Goal: Task Accomplishment & Management: Manage account settings

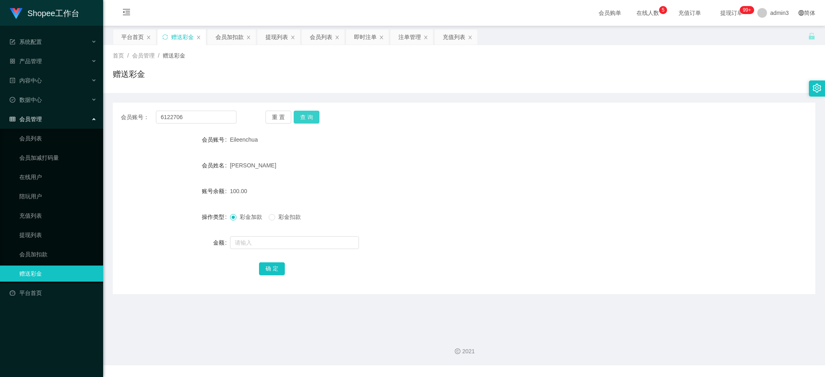
type input "6122706"
click at [314, 115] on button "查 询" at bounding box center [307, 117] width 26 height 13
click at [252, 247] on input "text" at bounding box center [294, 242] width 129 height 13
type input "100"
click at [265, 267] on button "确 定" at bounding box center [272, 269] width 26 height 13
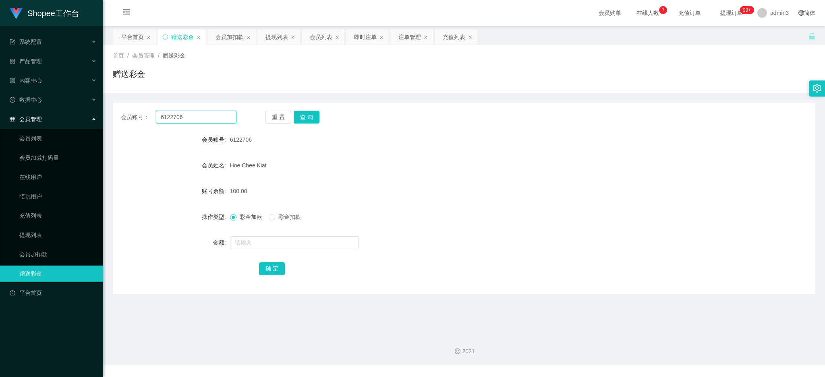
click at [192, 114] on input "6122706" at bounding box center [196, 117] width 81 height 13
paste input "3122"
type input "631226"
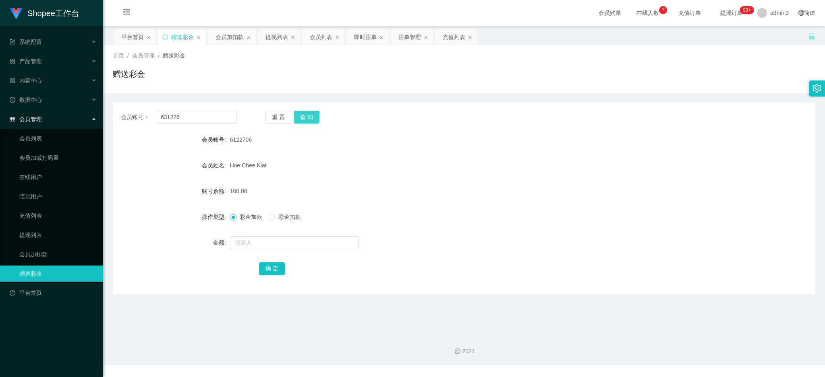
click at [295, 116] on button "查 询" at bounding box center [307, 117] width 26 height 13
click at [249, 241] on input "text" at bounding box center [294, 242] width 129 height 13
type input "85"
click at [274, 266] on button "确 定" at bounding box center [272, 269] width 26 height 13
click at [217, 116] on input "631226" at bounding box center [196, 117] width 81 height 13
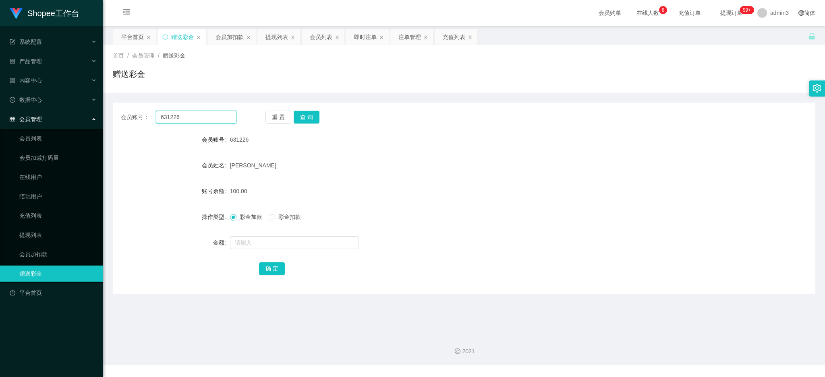
click at [217, 116] on input "631226" at bounding box center [196, 117] width 81 height 13
paste input "Zzzz"
type input "Zzzz"
click at [307, 118] on button "查 询" at bounding box center [307, 117] width 26 height 13
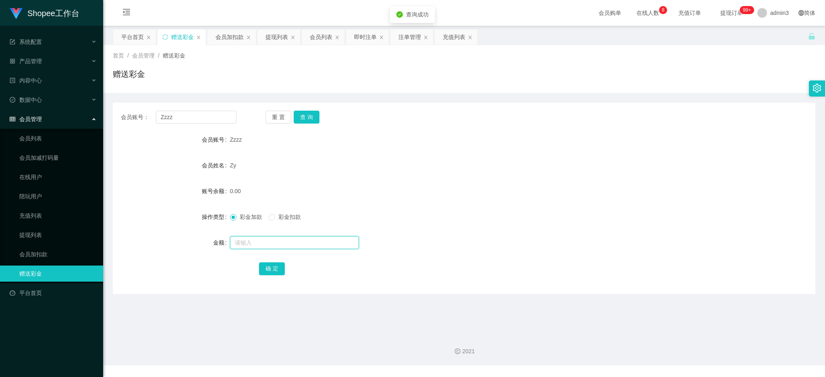
click at [263, 244] on input "text" at bounding box center [294, 242] width 129 height 13
type input "100"
click at [254, 270] on div "确 定" at bounding box center [464, 269] width 702 height 16
click at [269, 269] on button "确 定" at bounding box center [272, 269] width 26 height 13
click at [272, 39] on div "提现列表" at bounding box center [276, 36] width 23 height 15
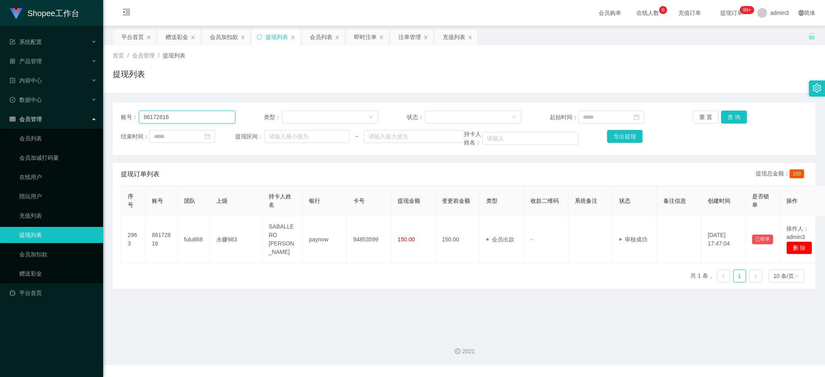
click at [151, 120] on input "86172816" at bounding box center [187, 117] width 96 height 13
paste input "js"
type input "js"
click at [727, 116] on button "查 询" at bounding box center [734, 117] width 26 height 13
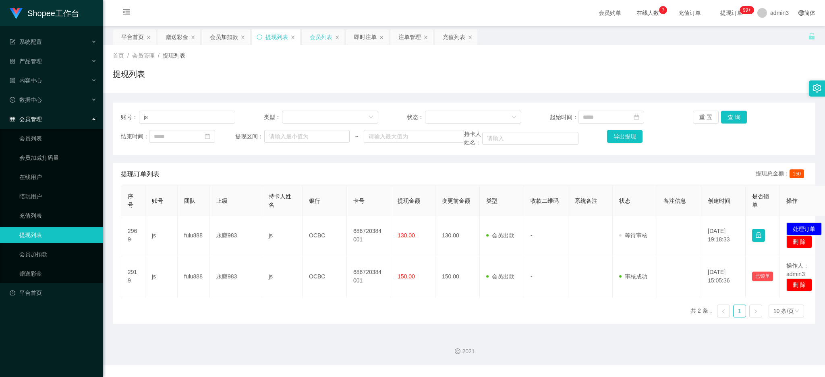
click at [314, 36] on div "会员列表" at bounding box center [321, 36] width 23 height 15
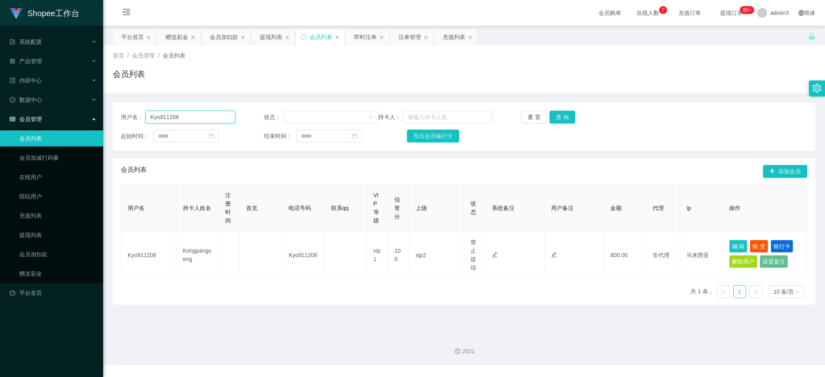
click at [185, 118] on input "Kyo911208" at bounding box center [190, 117] width 90 height 13
paste input "js"
type input "js"
click at [562, 116] on button "查 询" at bounding box center [562, 117] width 26 height 13
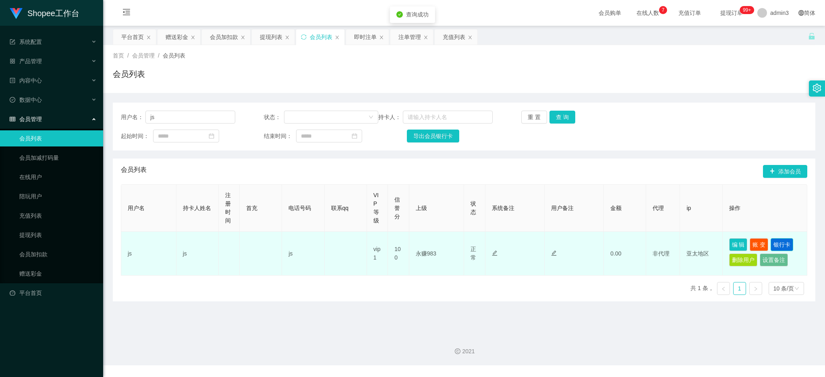
click at [776, 246] on button "银行卡" at bounding box center [781, 244] width 23 height 13
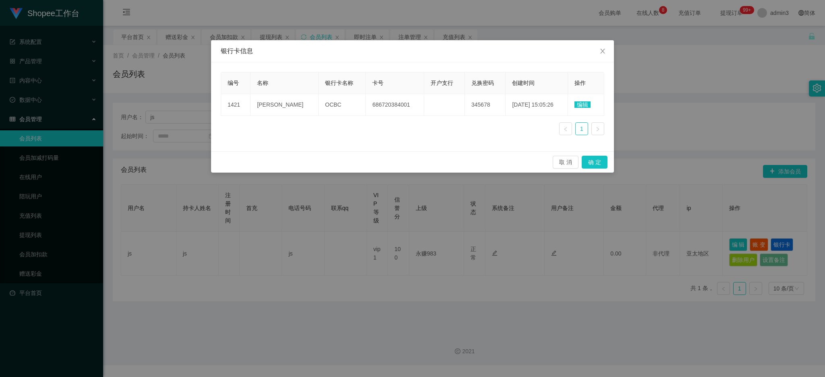
click at [338, 320] on div "银行卡信息 编号 名称 银行卡名称 卡号 开户支行 兑换密码 创建时间 操作 1421 [PERSON_NAME] OCBC 686720384001 345…" at bounding box center [412, 188] width 825 height 377
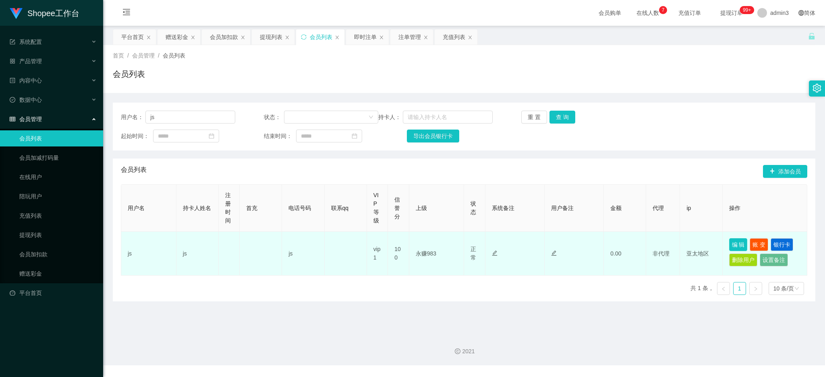
click at [737, 245] on button "编 辑" at bounding box center [738, 244] width 19 height 13
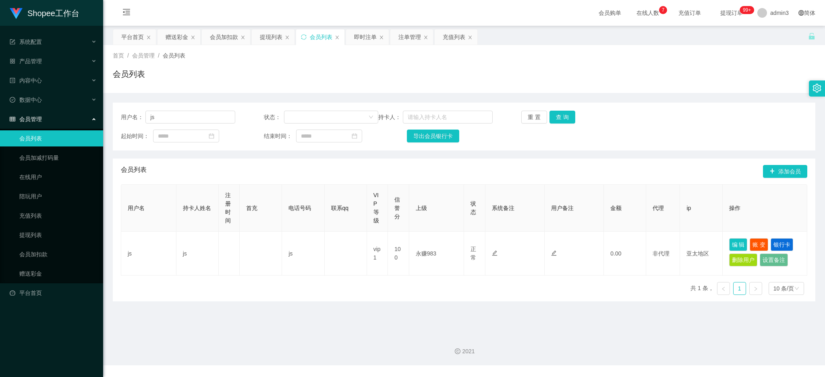
type input "js"
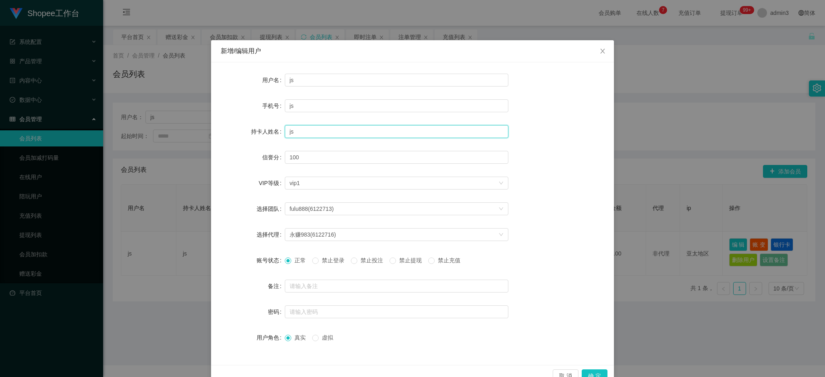
click at [304, 131] on input "js" at bounding box center [396, 131] width 223 height 13
click at [375, 58] on div "新增/编辑用户" at bounding box center [412, 51] width 403 height 22
click at [600, 50] on icon "图标: close" at bounding box center [602, 51] width 6 height 6
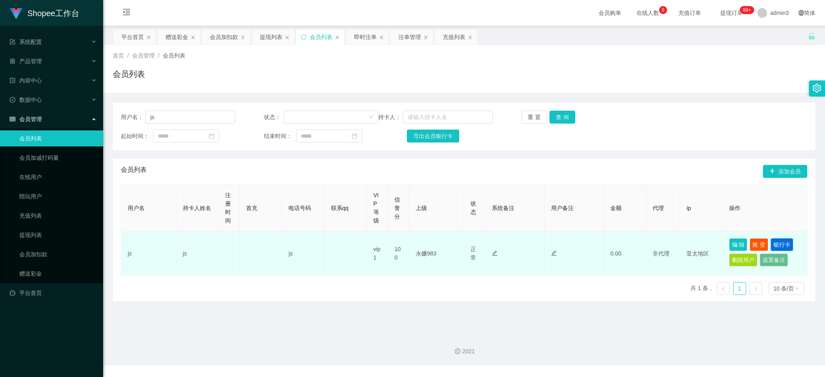
click at [779, 244] on button "银行卡" at bounding box center [781, 244] width 23 height 13
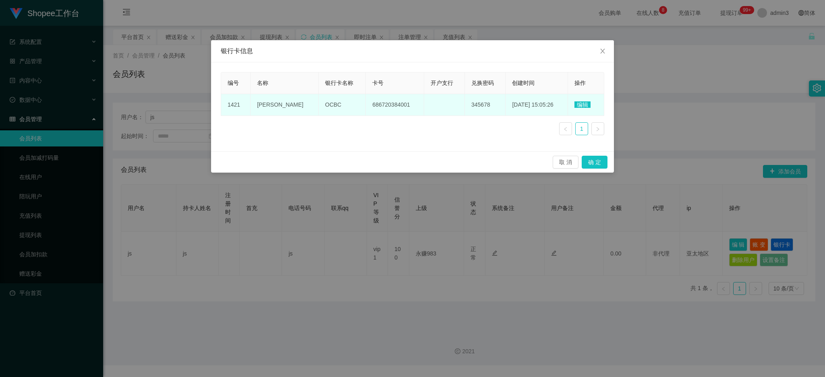
click at [286, 105] on span "[PERSON_NAME]" at bounding box center [280, 104] width 46 height 6
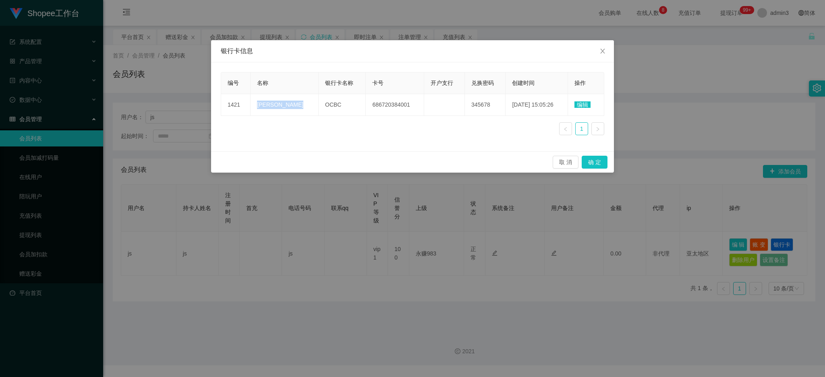
copy span "[PERSON_NAME]"
click at [601, 50] on icon "图标: close" at bounding box center [602, 51] width 4 height 5
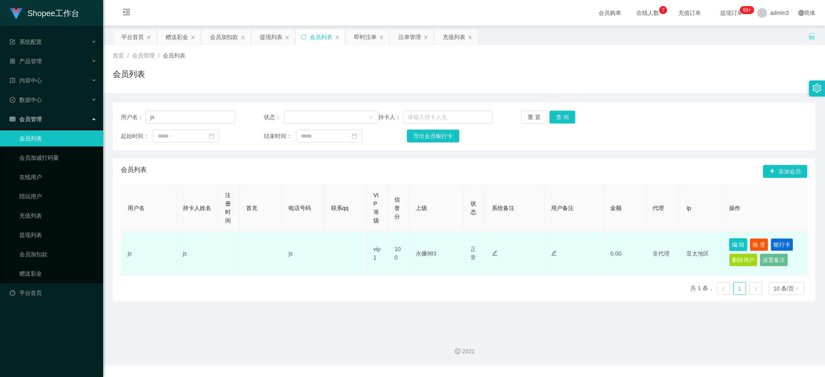
click at [734, 242] on button "编 辑" at bounding box center [738, 244] width 19 height 13
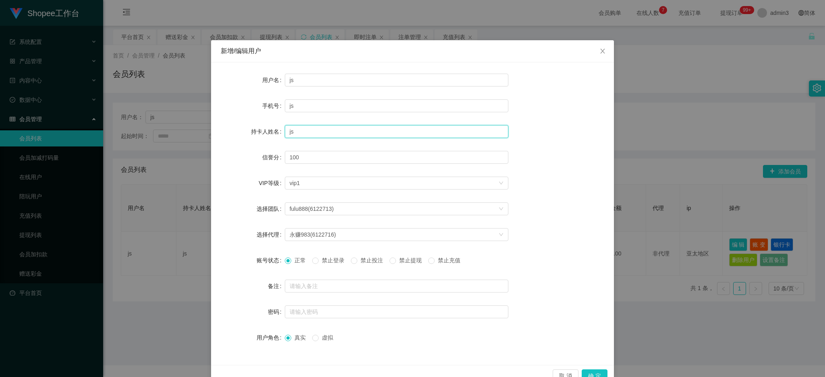
drag, startPoint x: 297, startPoint y: 135, endPoint x: 274, endPoint y: 134, distance: 23.0
click at [274, 134] on div "持卡人姓名 js" at bounding box center [412, 132] width 383 height 16
paste input "[PERSON_NAME]"
drag, startPoint x: 286, startPoint y: 128, endPoint x: 273, endPoint y: 128, distance: 12.9
click at [273, 128] on div "持卡人姓名 [PERSON_NAME]" at bounding box center [412, 132] width 383 height 16
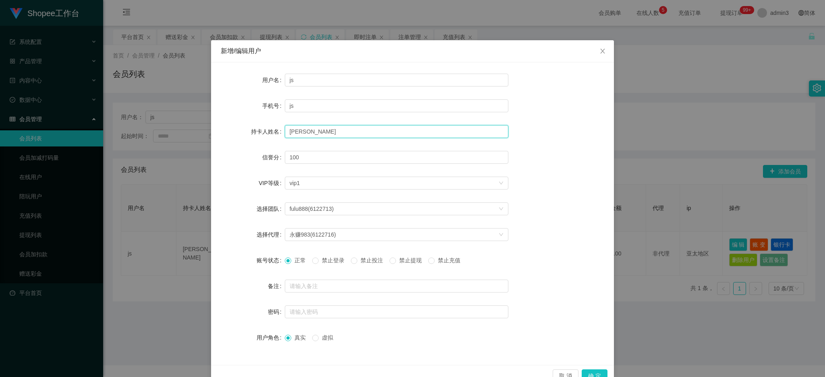
scroll to position [19, 0]
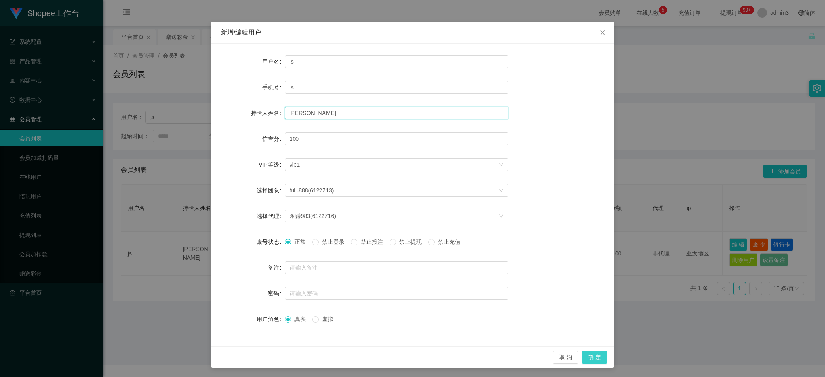
type input "[PERSON_NAME]"
click at [589, 363] on button "确 定" at bounding box center [594, 357] width 26 height 13
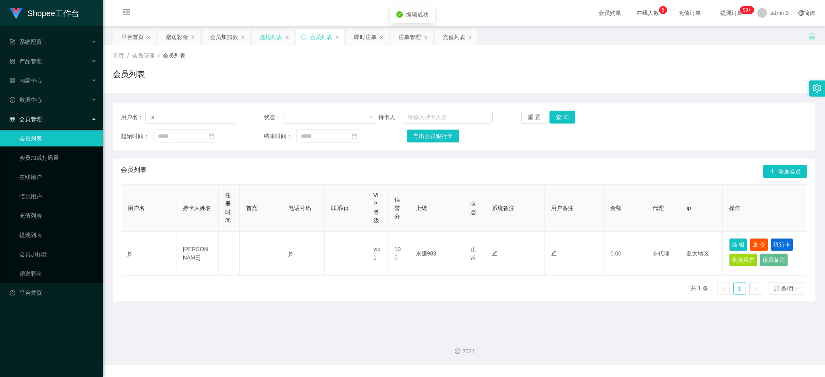
click at [263, 37] on div "提现列表" at bounding box center [271, 36] width 23 height 15
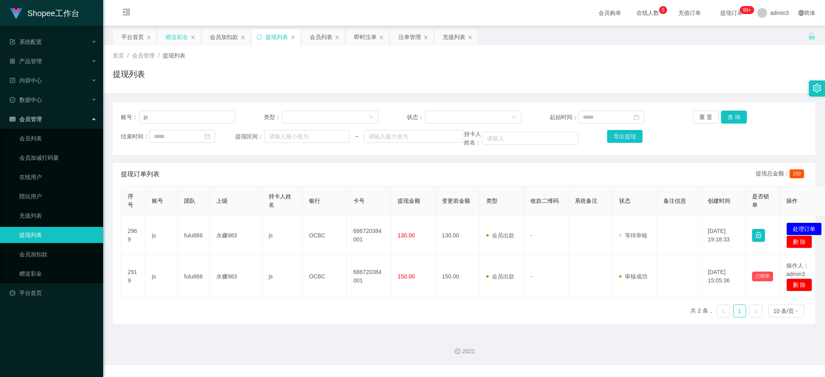
click at [173, 35] on div "赠送彩金" at bounding box center [176, 36] width 23 height 15
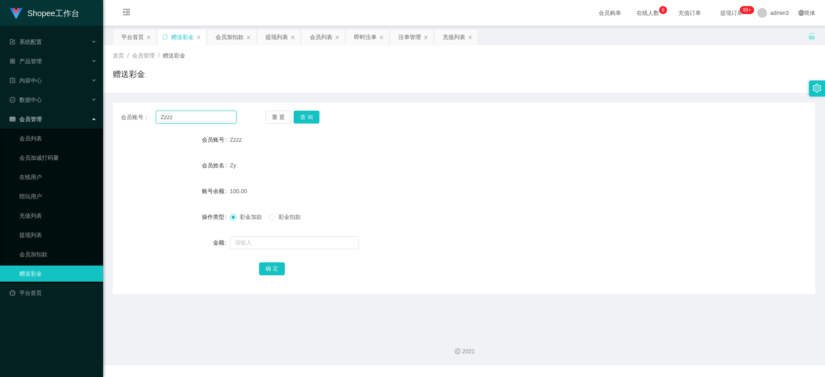
click at [201, 121] on input "Zzzz" at bounding box center [196, 117] width 81 height 13
paste input "Iamsweet"
type input "Iamsweet"
click at [304, 117] on button "查 询" at bounding box center [307, 117] width 26 height 13
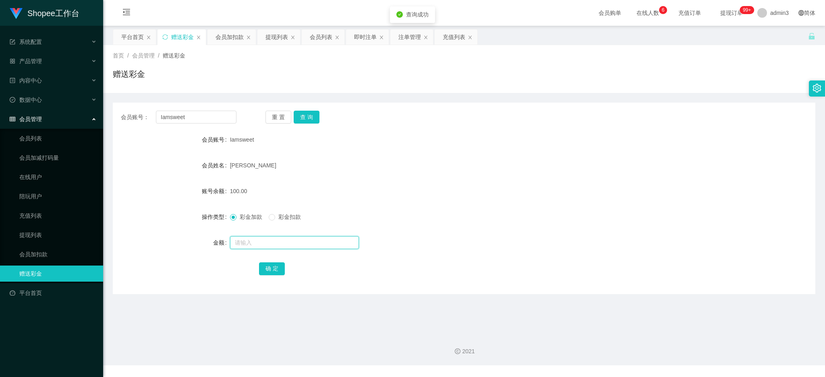
click at [250, 245] on input "text" at bounding box center [294, 242] width 129 height 13
type input "30"
click at [275, 268] on button "确 定" at bounding box center [272, 269] width 26 height 13
click at [272, 35] on div "提现列表" at bounding box center [276, 36] width 23 height 15
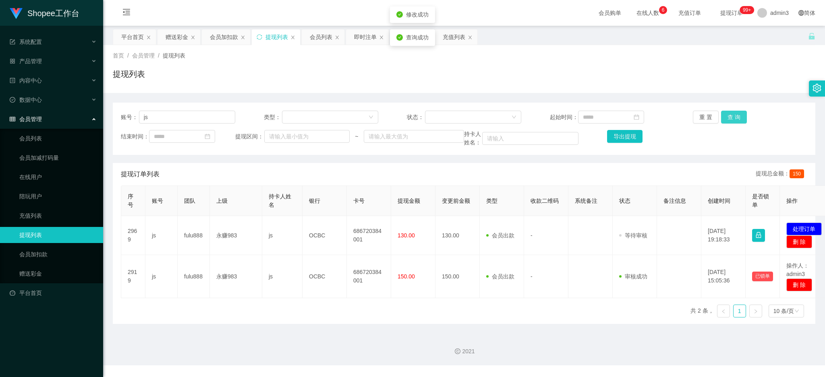
click at [721, 114] on button "查 询" at bounding box center [734, 117] width 26 height 13
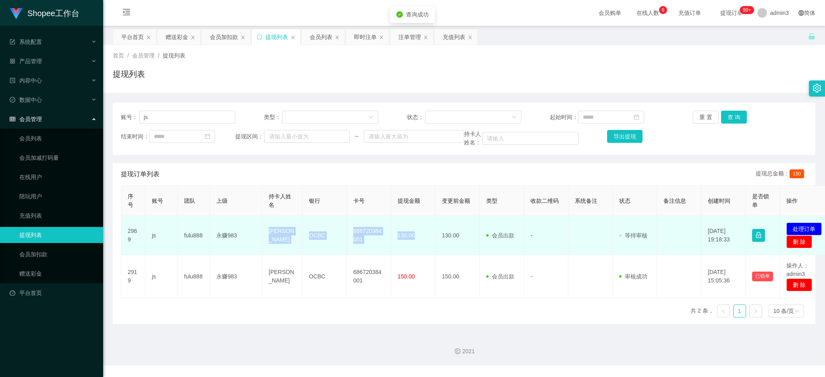
drag, startPoint x: 263, startPoint y: 228, endPoint x: 418, endPoint y: 240, distance: 155.1
click at [418, 240] on tr "2969 js fulu888 永赚983 [PERSON_NAME] OCBC 686720384001 130.00 130.00 会员出款 人工取款 -…" at bounding box center [477, 235] width 712 height 39
copy tr "[PERSON_NAME] OCBC 686720384001 130.00"
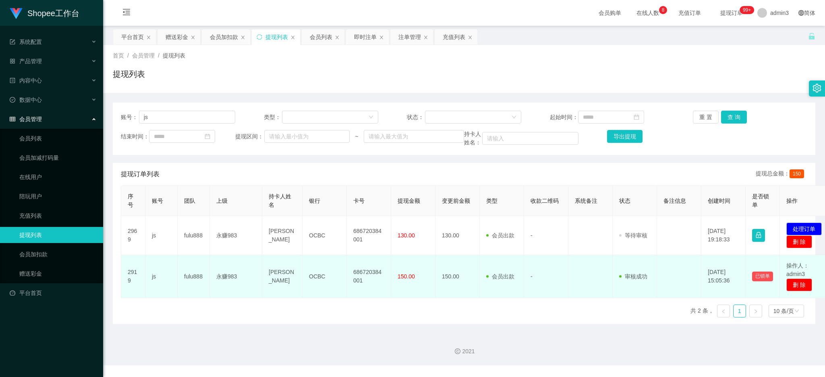
click at [347, 286] on td "686720384001" at bounding box center [369, 276] width 44 height 43
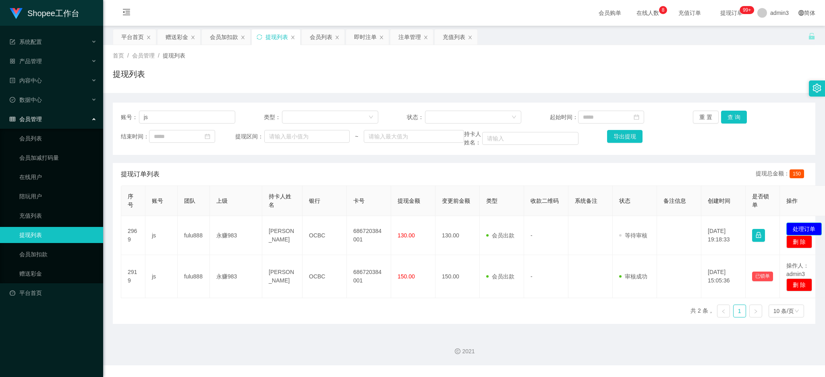
drag, startPoint x: 796, startPoint y: 226, endPoint x: 776, endPoint y: 226, distance: 20.5
click at [796, 226] on button "处理订单" at bounding box center [803, 229] width 35 height 13
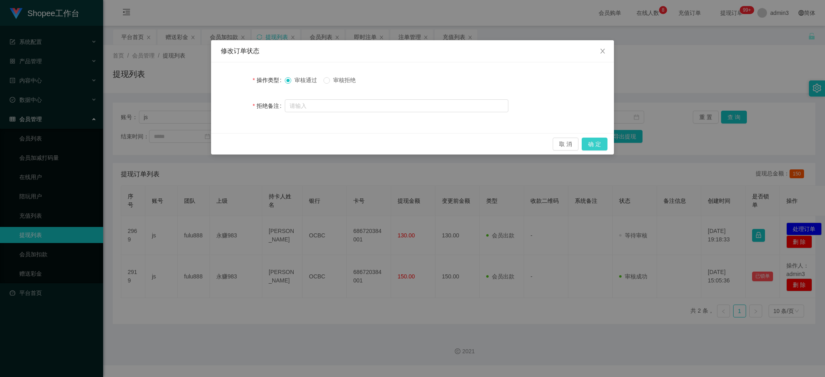
click at [598, 146] on button "确 定" at bounding box center [594, 144] width 26 height 13
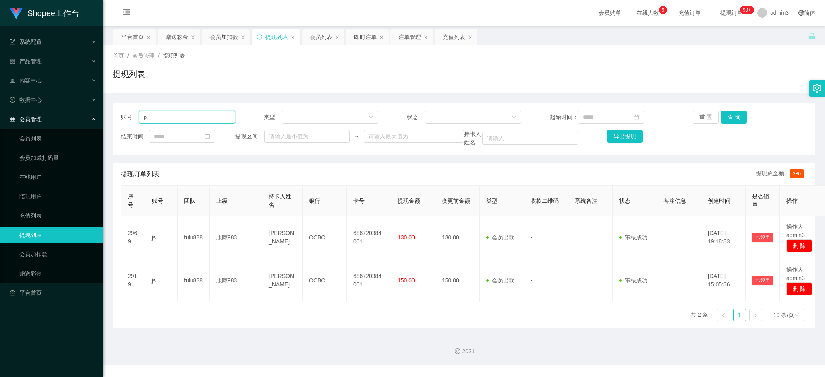
click at [184, 115] on input "js" at bounding box center [187, 117] width 96 height 13
paste input "Iamsweet"
click at [732, 121] on button "查 询" at bounding box center [734, 117] width 26 height 13
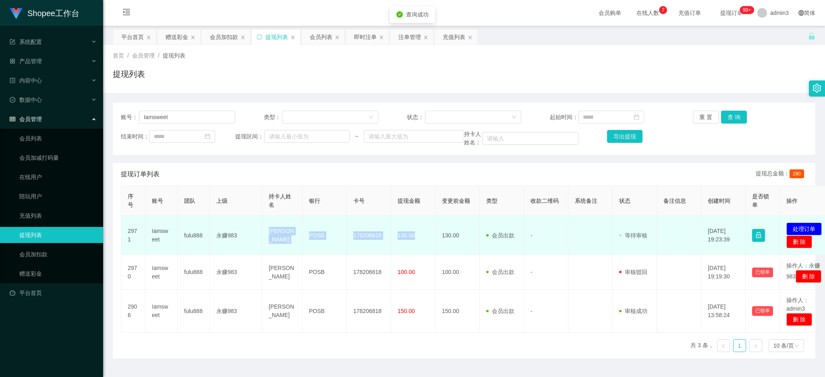
copy tr "[PERSON_NAME] POSB 178206818 130.00"
drag, startPoint x: 265, startPoint y: 230, endPoint x: 419, endPoint y: 240, distance: 153.8
click at [419, 240] on tr "2971 Iamsweet fulu888 永赚983 [PERSON_NAME] POSB 178206818 130.00 130.00 会员出款 人工取…" at bounding box center [477, 235] width 712 height 39
click at [809, 229] on button "处理订单" at bounding box center [803, 229] width 35 height 13
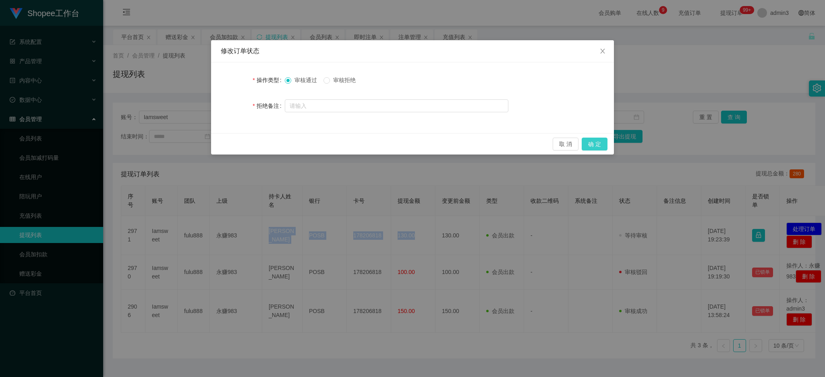
click at [594, 146] on button "确 定" at bounding box center [594, 144] width 26 height 13
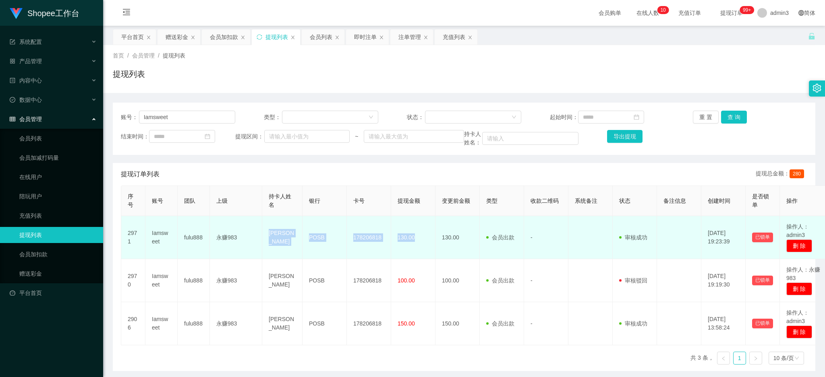
click at [361, 252] on td "178206818" at bounding box center [369, 237] width 44 height 43
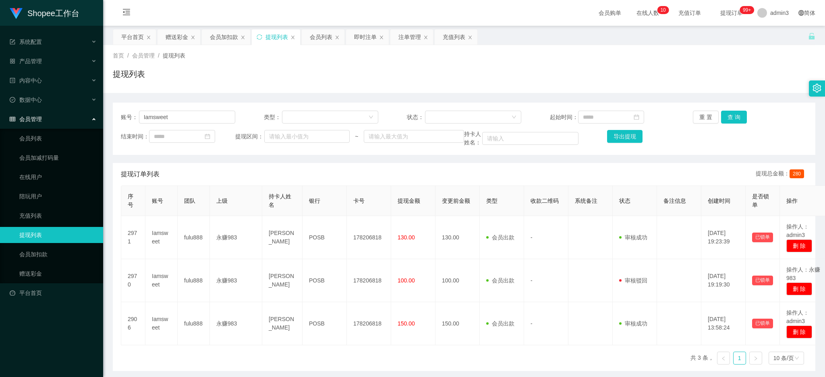
click at [356, 346] on div "序号 账号 团队 上级 持卡人姓名 银行 卡号 提现金额 变更前金额 类型 收款二维码 系统备注 状态 备注信息 创建时间 是否锁单 操作 2971 Iams…" at bounding box center [464, 279] width 686 height 186
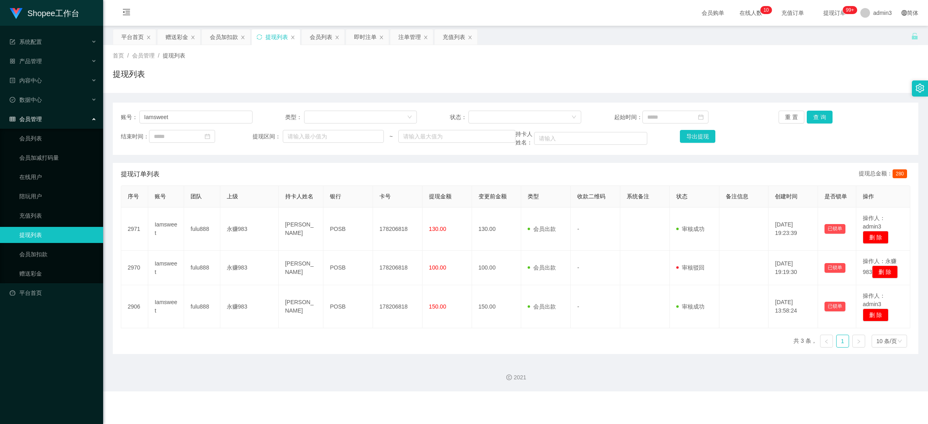
click at [654, 366] on div "2021" at bounding box center [515, 372] width 825 height 37
click at [183, 117] on input "Iamsweet" at bounding box center [195, 117] width 113 height 13
paste input "631226"
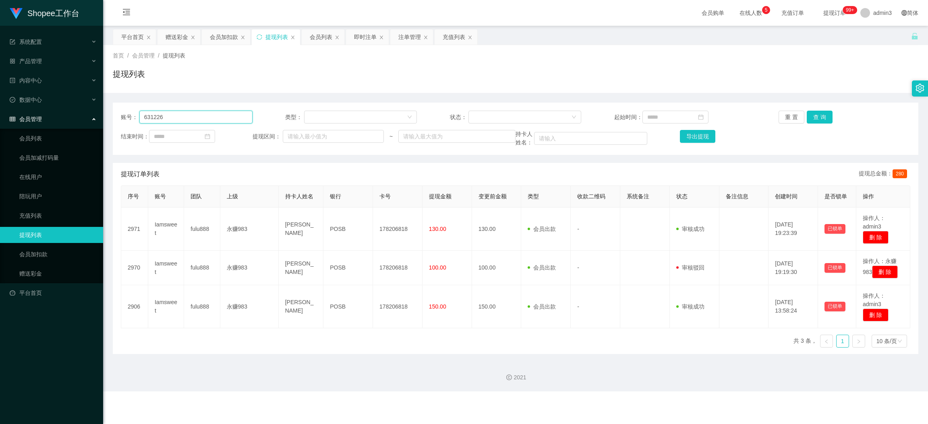
type input "631226"
click at [817, 120] on button "查 询" at bounding box center [820, 117] width 26 height 13
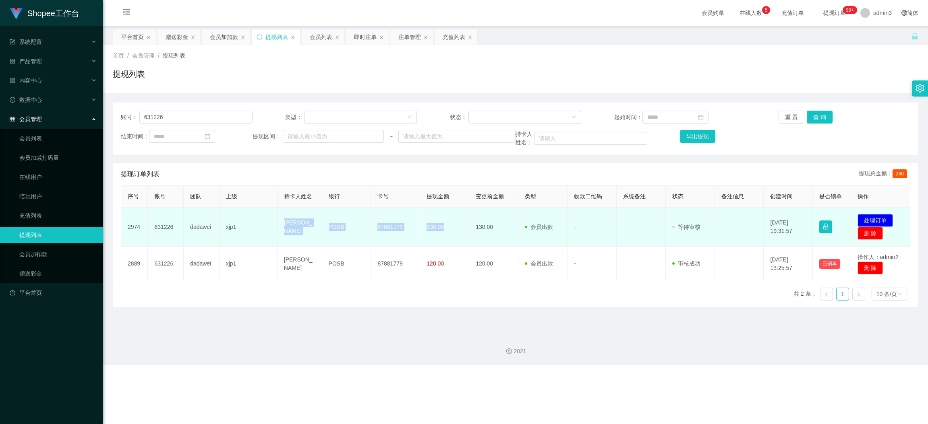
drag, startPoint x: 282, startPoint y: 224, endPoint x: 442, endPoint y: 228, distance: 159.9
click at [442, 228] on tr "2974 631226 dadawei xjp1 [PERSON_NAME] POSB 87881779 130.00 130.00 会员出款 人工取款 - …" at bounding box center [515, 227] width 789 height 39
copy tr "[PERSON_NAME] POSB 87881779 130.00"
click at [824, 219] on button "处理订单" at bounding box center [874, 220] width 35 height 13
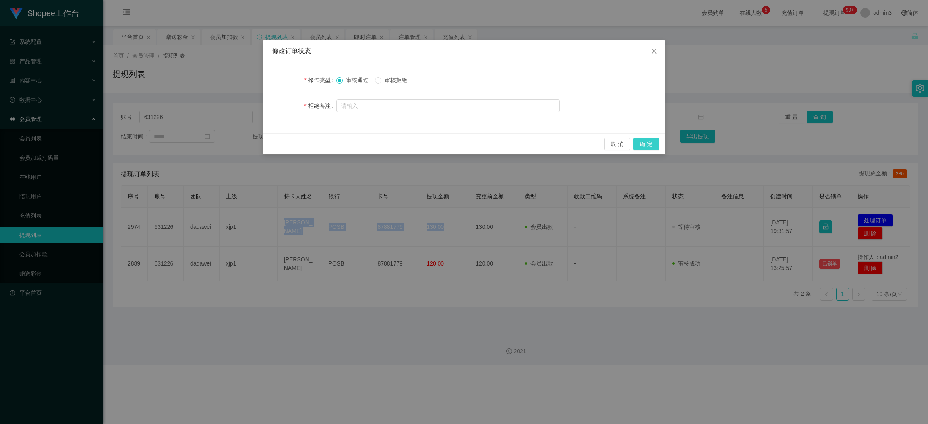
click at [646, 149] on button "确 定" at bounding box center [646, 144] width 26 height 13
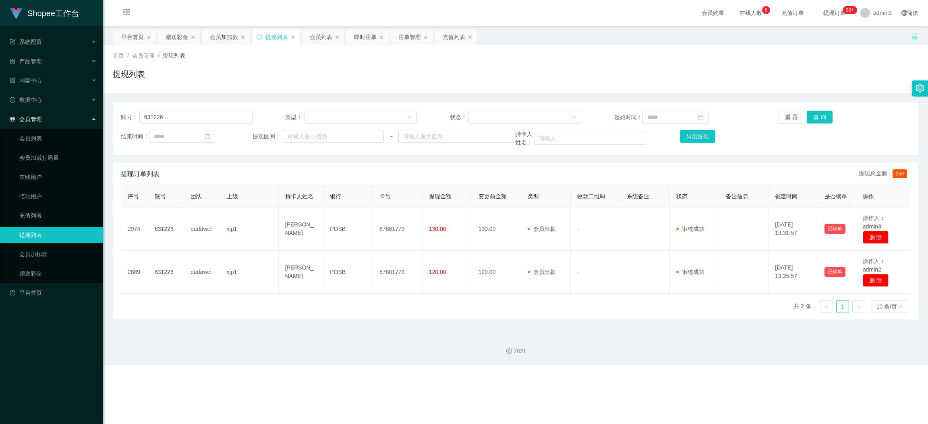
click at [400, 333] on div "2021" at bounding box center [515, 346] width 825 height 37
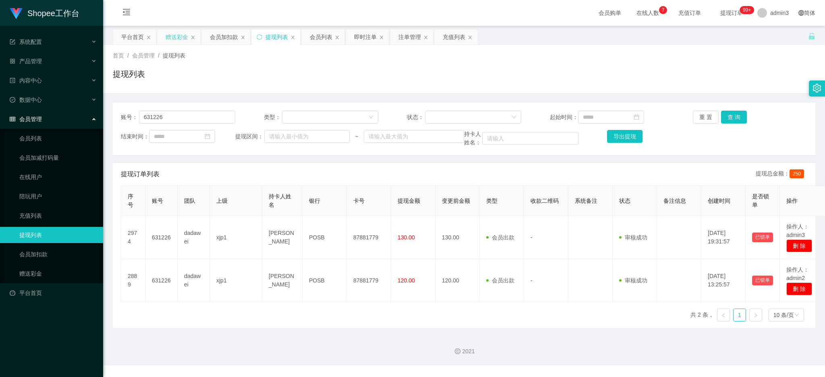
click at [172, 37] on div "赠送彩金" at bounding box center [176, 36] width 23 height 15
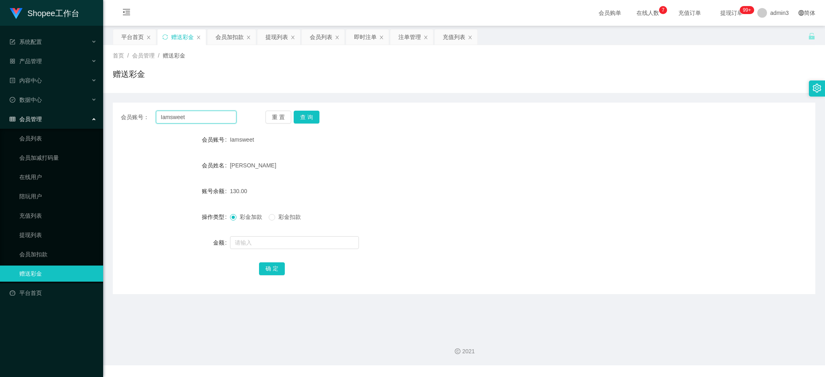
click at [181, 116] on input "Iamsweet" at bounding box center [196, 117] width 81 height 13
paste input "86172816"
type input "86172816"
click at [304, 116] on button "查 询" at bounding box center [307, 117] width 26 height 13
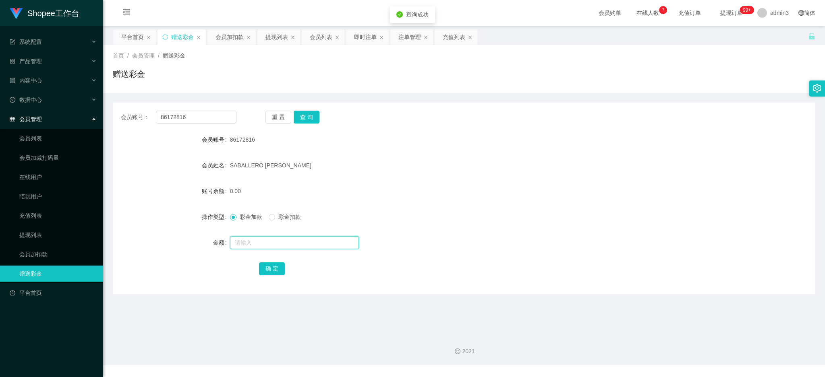
click at [259, 247] on input "text" at bounding box center [294, 242] width 129 height 13
type input "200"
click at [271, 269] on button "确 定" at bounding box center [272, 269] width 26 height 13
click at [311, 35] on div "会员列表" at bounding box center [321, 36] width 23 height 15
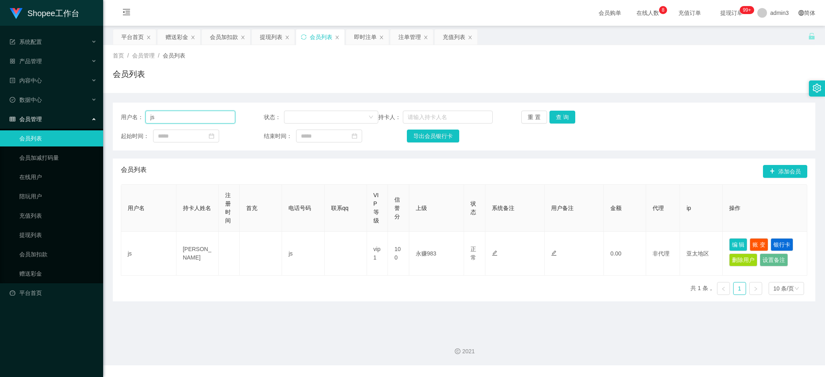
click at [167, 118] on input "js" at bounding box center [190, 117] width 90 height 13
paste input "Zzzz"
type input "Zzzz"
click at [564, 117] on button "查 询" at bounding box center [562, 117] width 26 height 13
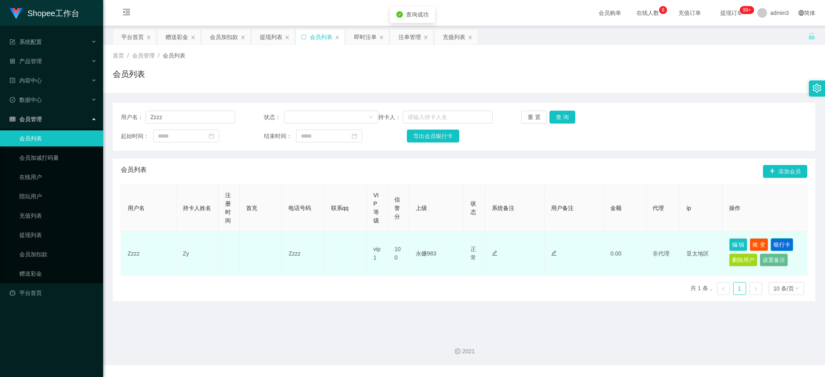
click at [772, 240] on button "银行卡" at bounding box center [781, 244] width 23 height 13
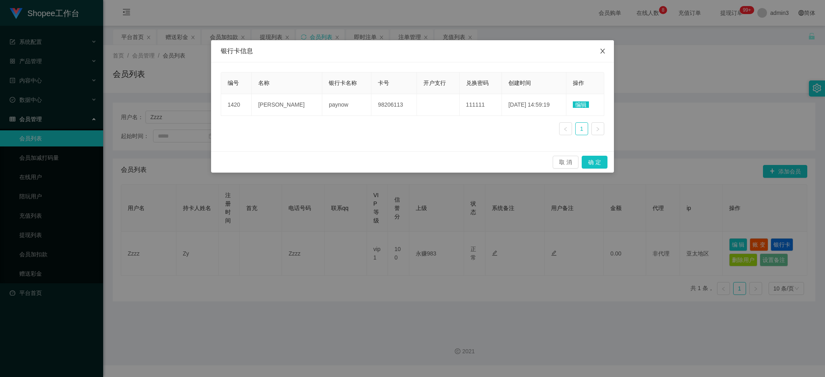
click at [601, 50] on icon "图标: close" at bounding box center [602, 51] width 6 height 6
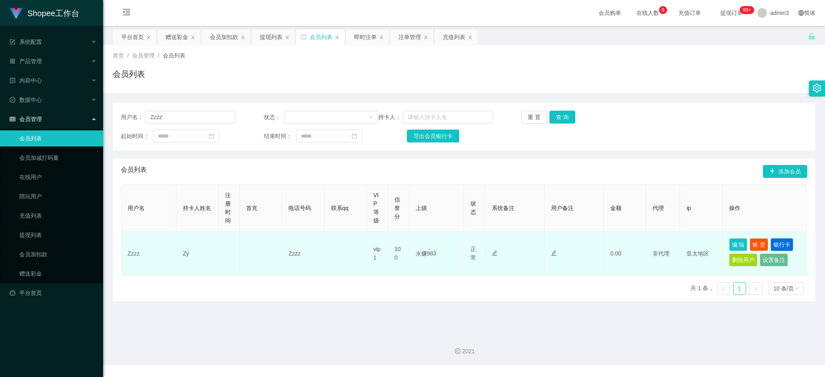
click at [770, 243] on button "银行卡" at bounding box center [781, 244] width 23 height 13
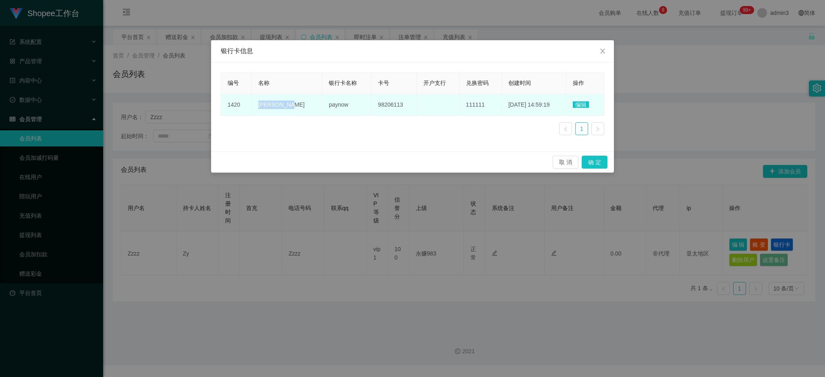
drag, startPoint x: 256, startPoint y: 107, endPoint x: 288, endPoint y: 107, distance: 32.2
click at [288, 107] on td "[PERSON_NAME]" at bounding box center [287, 105] width 70 height 22
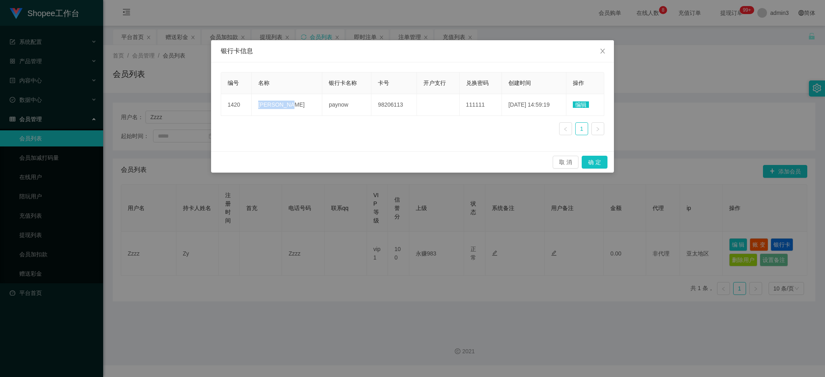
copy span "[PERSON_NAME]"
click at [603, 50] on icon "图标: close" at bounding box center [602, 51] width 4 height 5
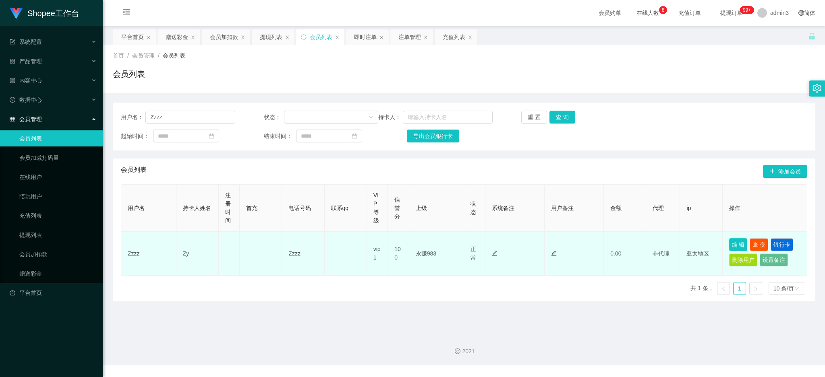
click at [734, 244] on button "编 辑" at bounding box center [738, 244] width 19 height 13
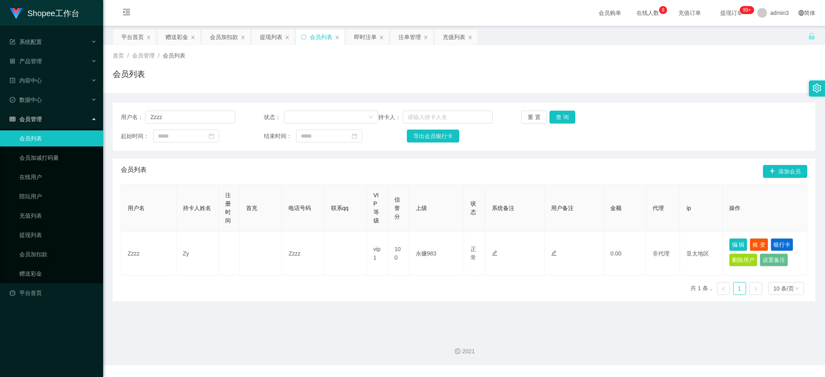
type input "Zzzz"
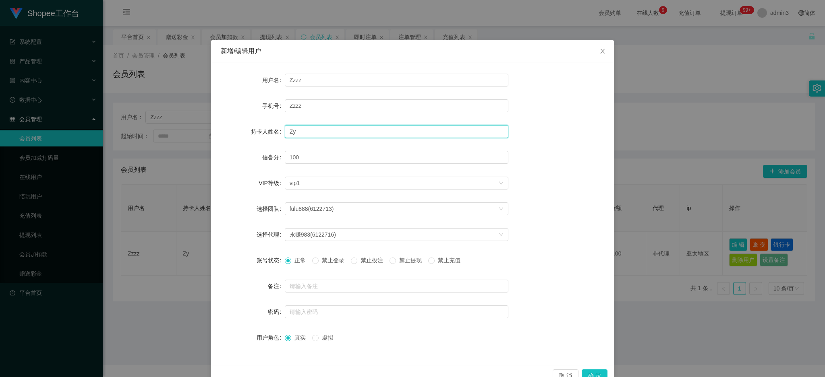
drag, startPoint x: 299, startPoint y: 131, endPoint x: 274, endPoint y: 127, distance: 24.9
click at [274, 127] on div "持卡人姓名 [PERSON_NAME]" at bounding box center [412, 132] width 383 height 16
paste input "[PERSON_NAME]"
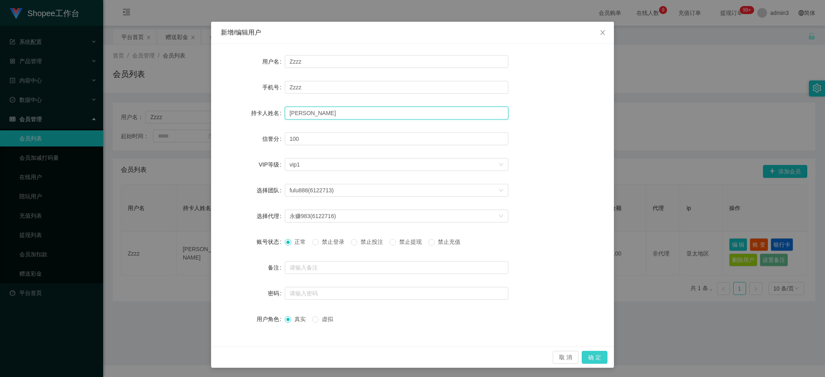
type input "[PERSON_NAME]"
click at [594, 360] on button "确 定" at bounding box center [594, 357] width 26 height 13
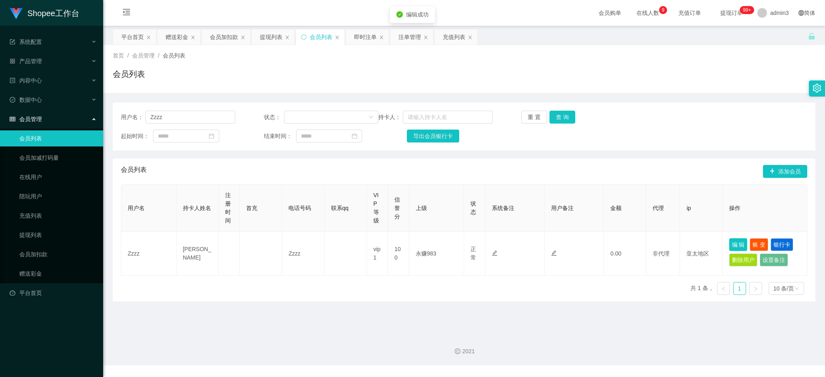
scroll to position [0, 0]
drag, startPoint x: 132, startPoint y: 116, endPoint x: 129, endPoint y: 112, distance: 4.9
click at [118, 115] on div "用户名： Zzzz 状态： 持卡人： 重 置 查 询 起始时间： 结束时间： 导出会员银行卡" at bounding box center [464, 127] width 702 height 48
click at [265, 39] on div "提现列表" at bounding box center [271, 36] width 23 height 15
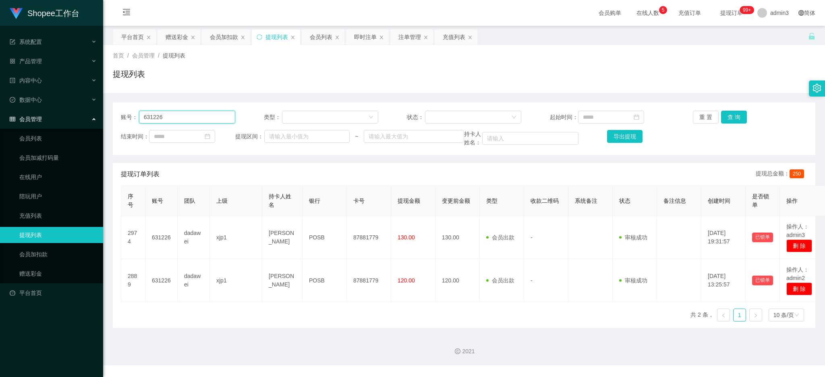
click at [178, 115] on input "631226" at bounding box center [187, 117] width 96 height 13
paste input "Zzzz"
type input "Zzzz"
drag, startPoint x: 723, startPoint y: 116, endPoint x: 719, endPoint y: 119, distance: 4.8
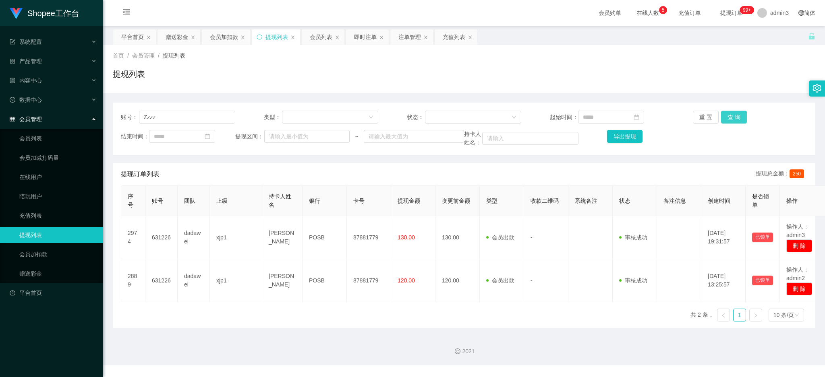
click at [723, 116] on button "查 询" at bounding box center [734, 117] width 26 height 13
click at [185, 34] on div "赠送彩金" at bounding box center [176, 36] width 23 height 15
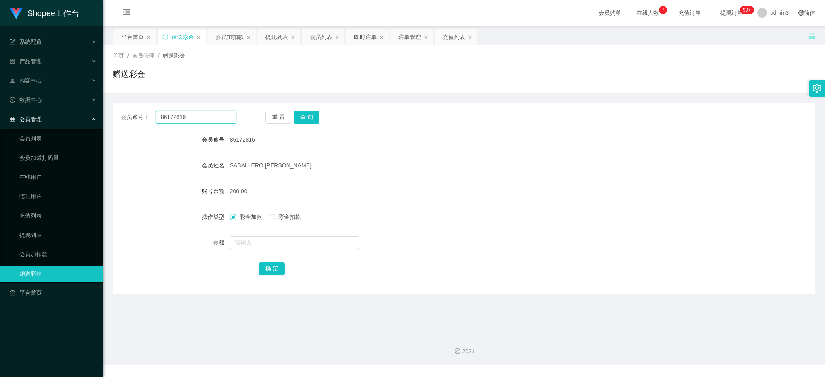
click at [197, 115] on input "86172816" at bounding box center [196, 117] width 81 height 13
paste input "2025CM"
type input "2025CM"
drag, startPoint x: 302, startPoint y: 118, endPoint x: 298, endPoint y: 129, distance: 12.1
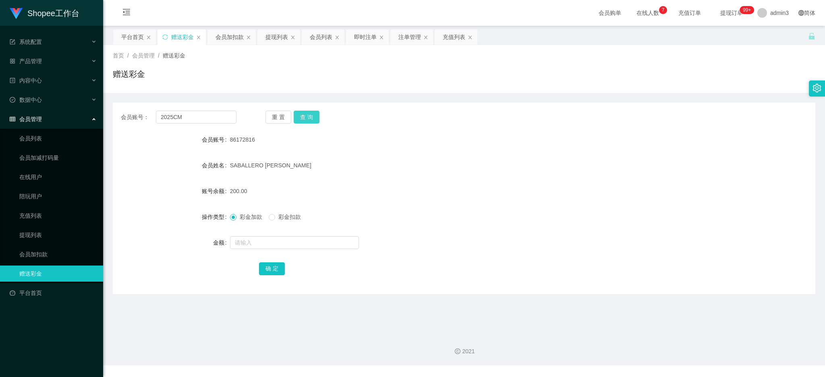
click at [302, 118] on button "查 询" at bounding box center [307, 117] width 26 height 13
click at [256, 249] on div at bounding box center [435, 243] width 410 height 16
click at [256, 247] on input "text" at bounding box center [294, 242] width 129 height 13
type input "100"
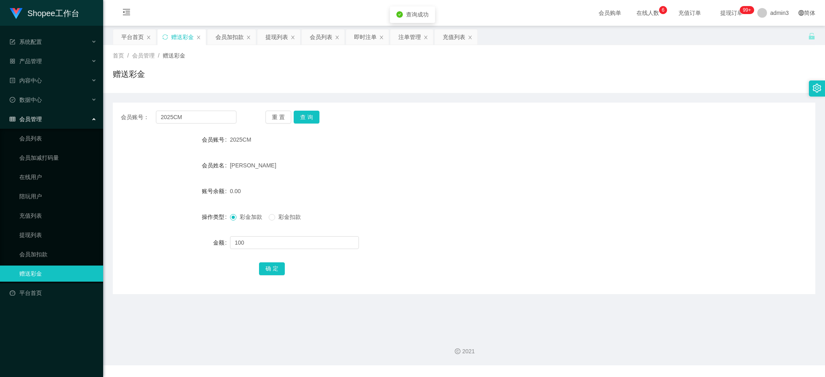
click at [263, 261] on div "确 定" at bounding box center [464, 269] width 410 height 16
click at [262, 267] on button "确 定" at bounding box center [272, 269] width 26 height 13
click at [275, 37] on div "提现列表" at bounding box center [276, 36] width 23 height 15
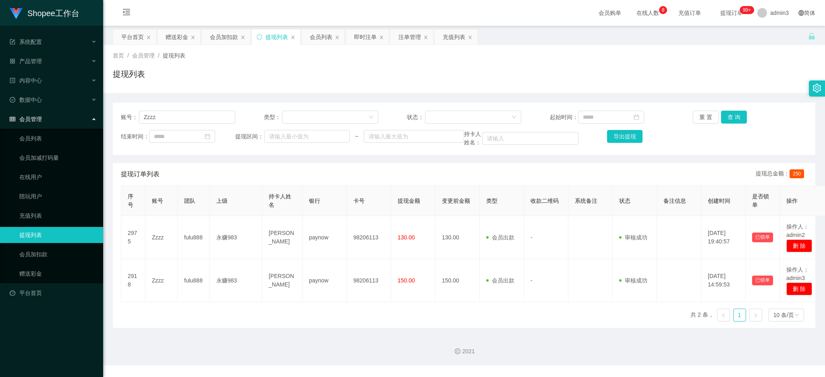
click at [149, 110] on div "账号： Zzzz 类型： 状态： 起始时间： 重 置 查 询 结束时间： 提现区间： ~ 持卡人姓名： 导出提现" at bounding box center [464, 129] width 702 height 52
click at [149, 113] on input "Zzzz" at bounding box center [187, 117] width 96 height 13
paste input "2025CM"
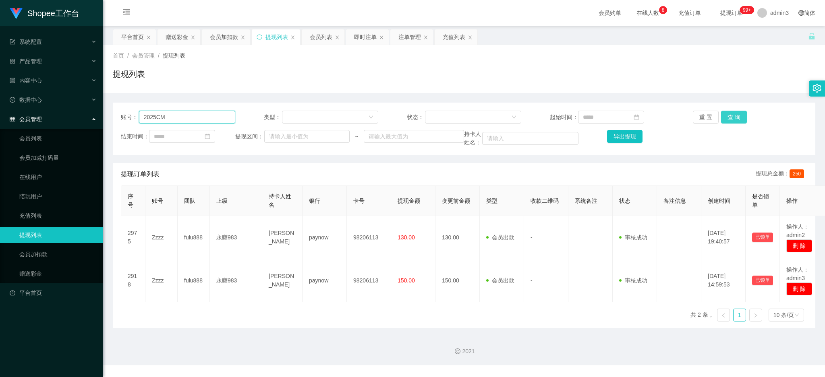
type input "2025CM"
click at [736, 112] on button "查 询" at bounding box center [734, 117] width 26 height 13
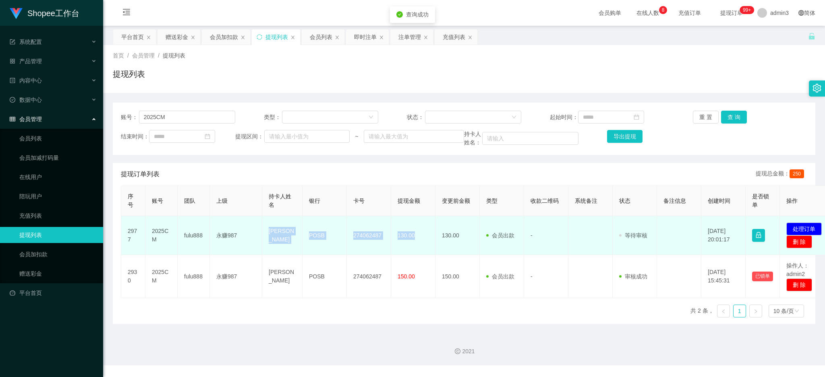
copy tr "[PERSON_NAME] POSB 274062487 130.00"
drag, startPoint x: 266, startPoint y: 228, endPoint x: 419, endPoint y: 245, distance: 153.5
click at [419, 245] on tr "2977 2025CM fulu888 永赚987 [PERSON_NAME] POSB 274062487 130.00 130.00 会员出款 人工取款 …" at bounding box center [477, 235] width 712 height 39
click at [804, 228] on button "处理订单" at bounding box center [803, 229] width 35 height 13
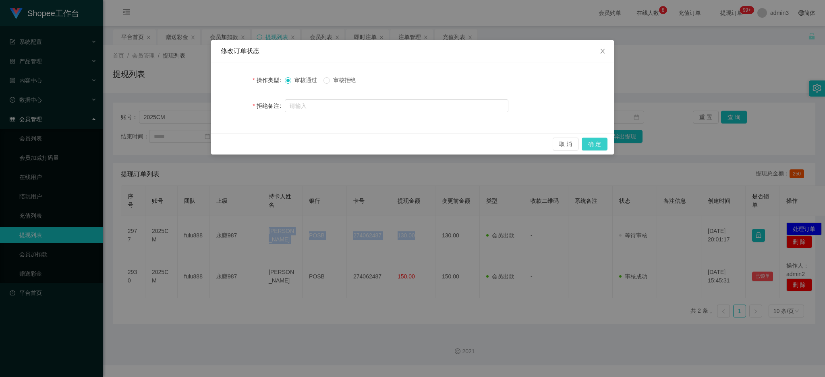
click at [596, 145] on button "确 定" at bounding box center [594, 144] width 26 height 13
